Goal: Find specific page/section

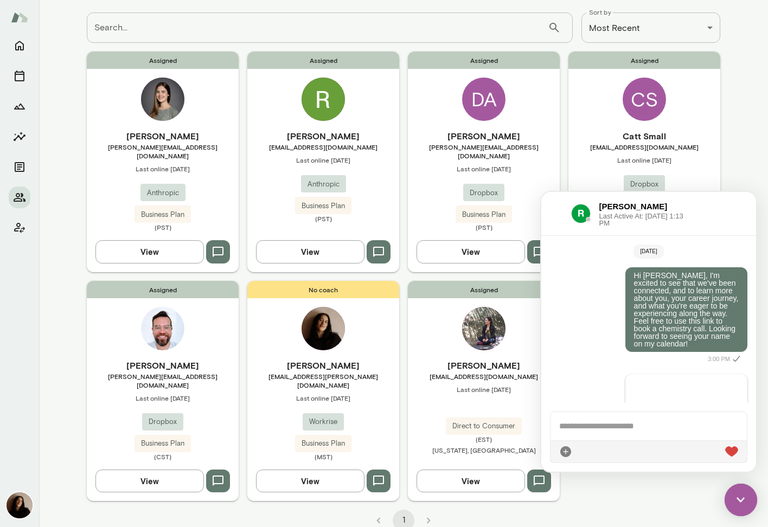
scroll to position [215, 0]
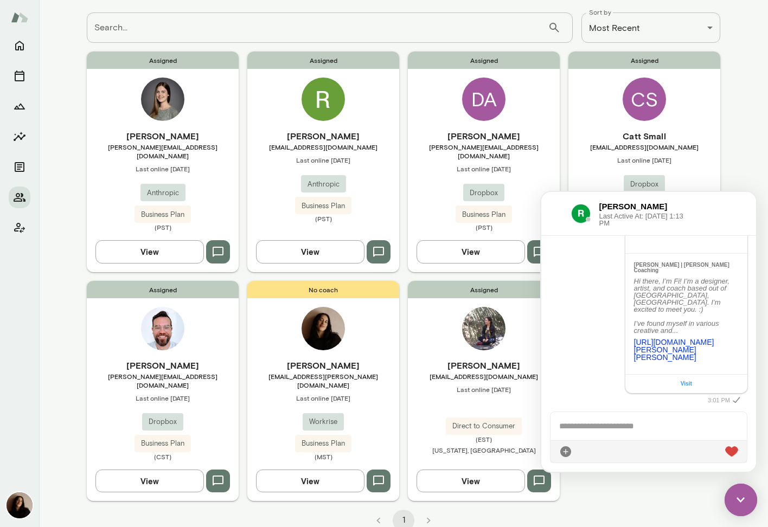
click at [738, 494] on img at bounding box center [740, 500] width 33 height 33
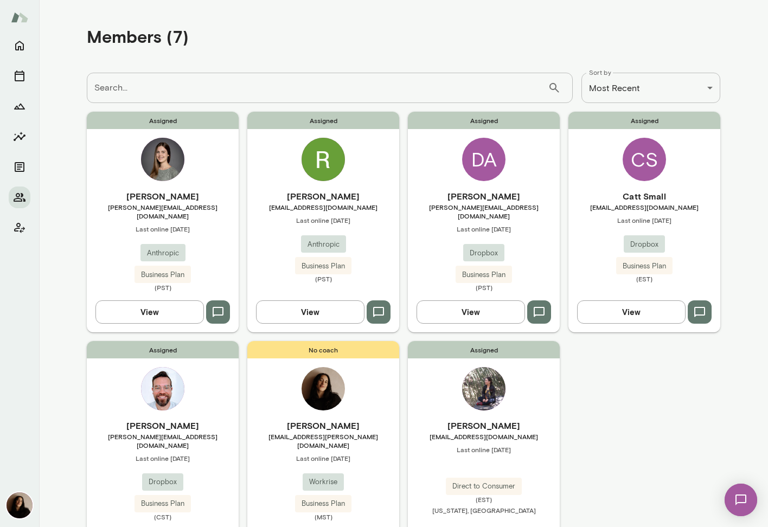
click at [319, 175] on img at bounding box center [322, 159] width 43 height 43
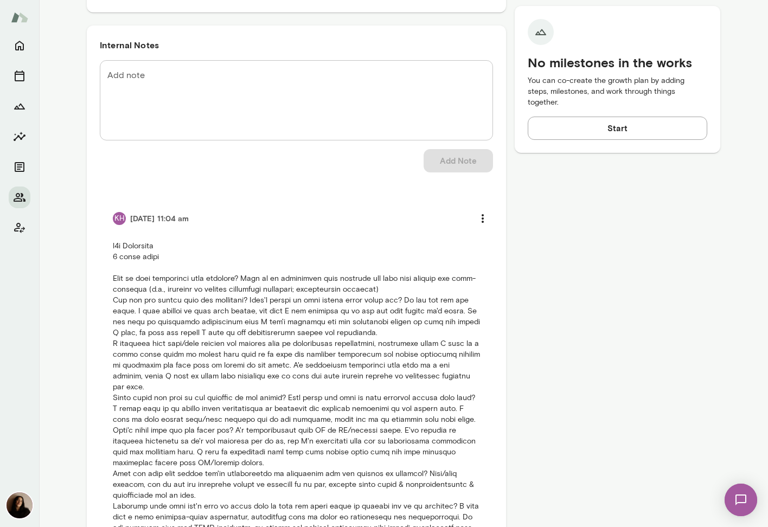
scroll to position [612, 0]
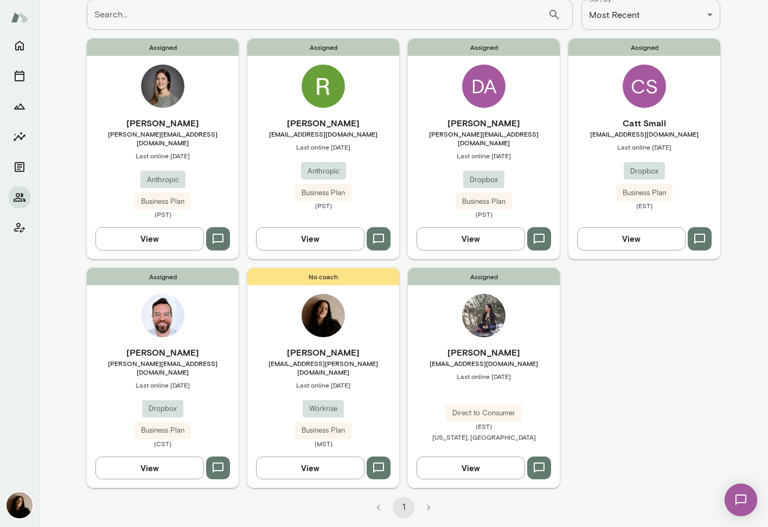
scroll to position [60, 0]
